Goal: Task Accomplishment & Management: Manage account settings

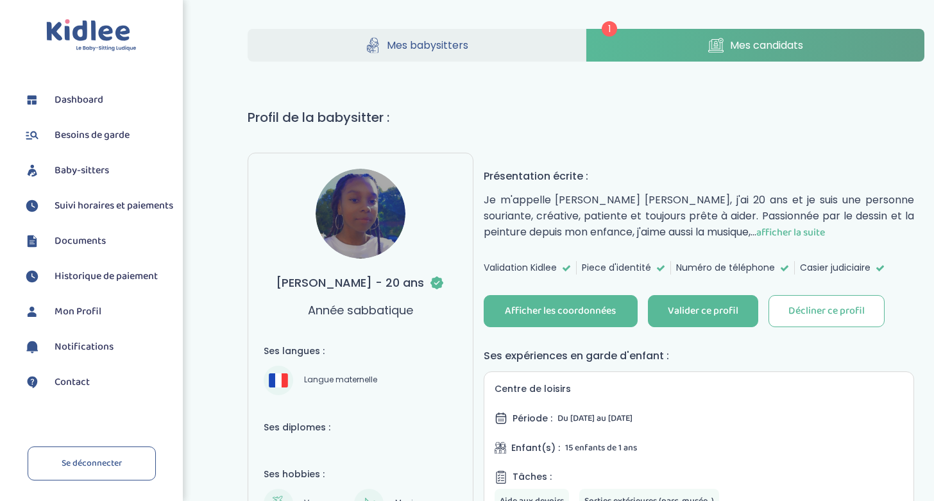
click at [74, 100] on span "Dashboard" at bounding box center [79, 99] width 49 height 15
click at [825, 314] on div "Décliner ce profil" at bounding box center [827, 311] width 76 height 15
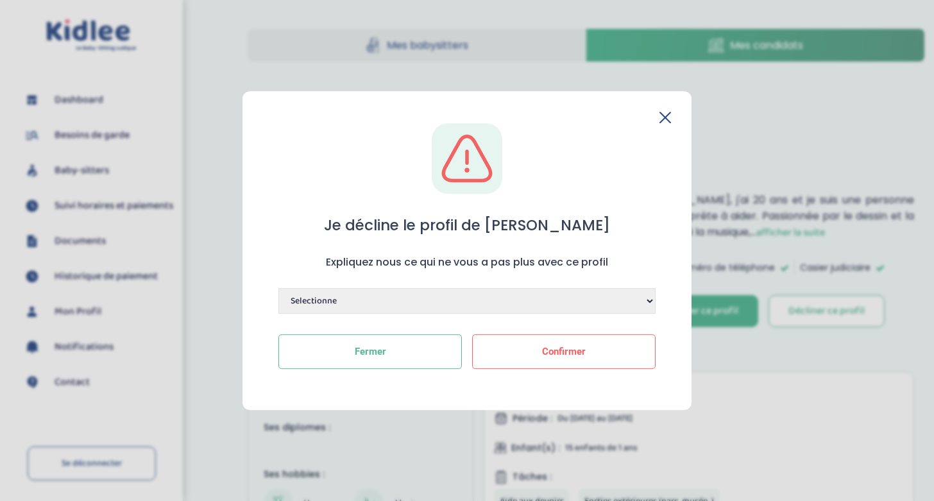
select select "Autre"
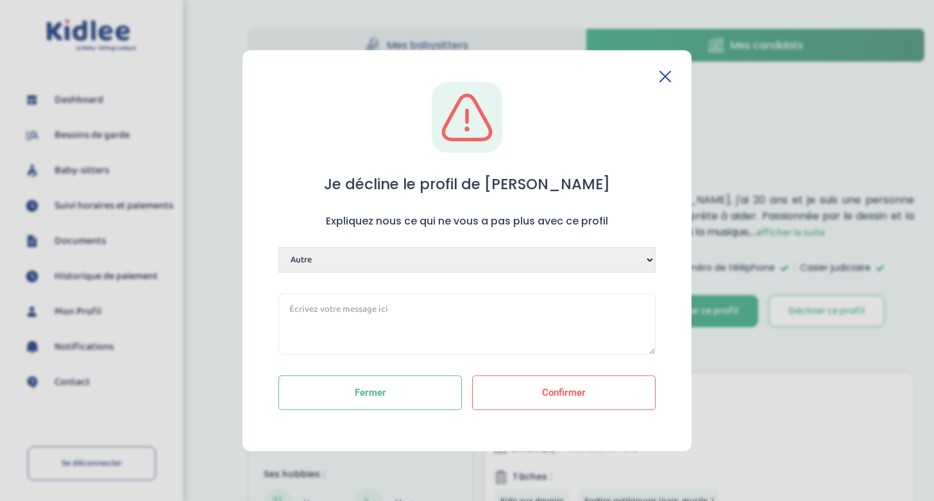
click at [385, 322] on textarea at bounding box center [467, 324] width 377 height 62
click at [326, 311] on textarea "Échangeas peu convaincant par téléphone." at bounding box center [467, 324] width 377 height 62
click at [475, 308] on textarea "Échange peu convaincant par téléphone." at bounding box center [467, 324] width 377 height 62
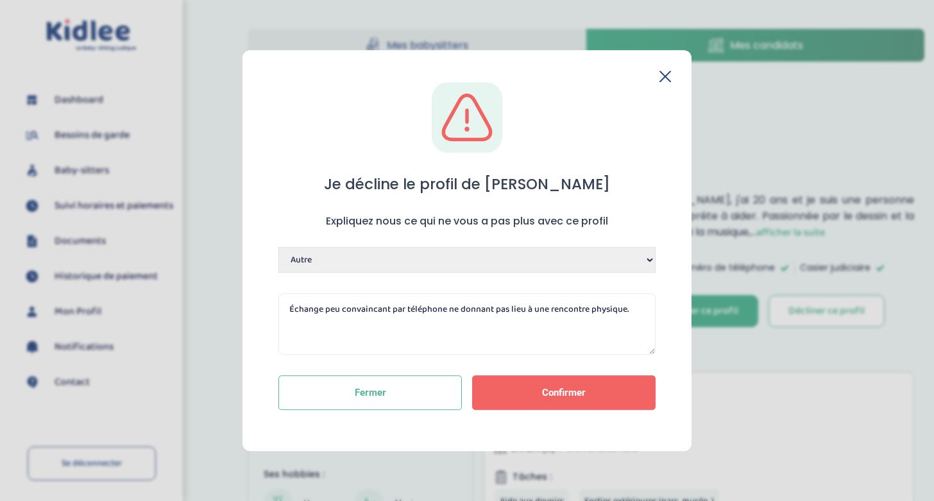
type textarea "Échange peu convaincant par téléphone ne donnant pas lieu à une rencontre physi…"
click at [559, 393] on span "Confirmer" at bounding box center [564, 393] width 44 height 12
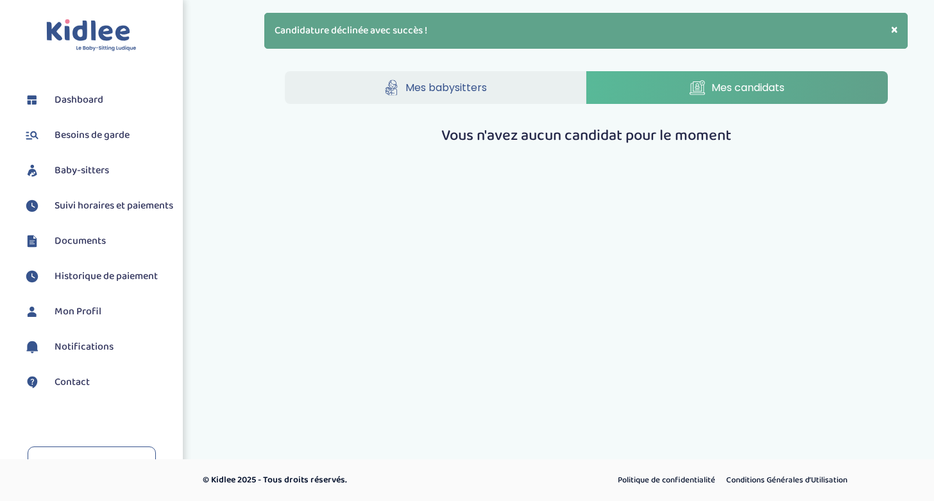
click at [479, 94] on span "Mes babysitters" at bounding box center [447, 88] width 82 height 16
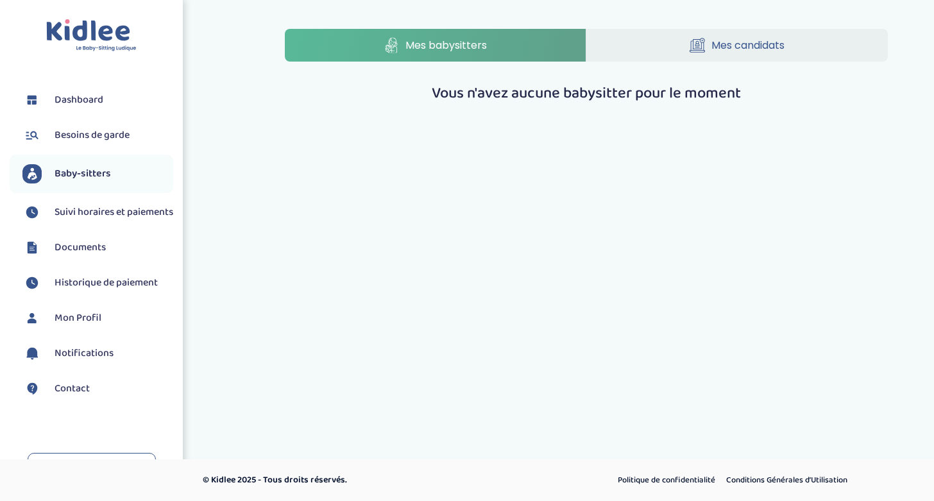
click at [665, 60] on link "Mes candidats" at bounding box center [738, 45] width 302 height 33
